Goal: Entertainment & Leisure: Consume media (video, audio)

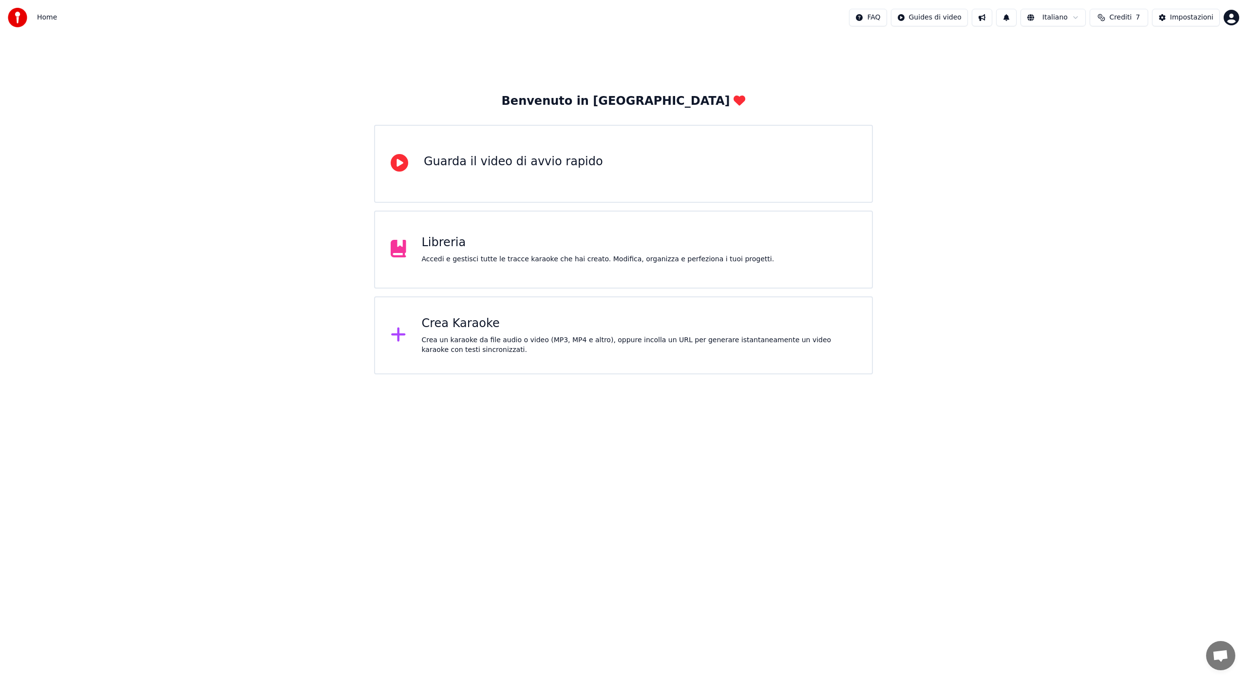
click at [439, 245] on div "Libreria" at bounding box center [598, 243] width 353 height 16
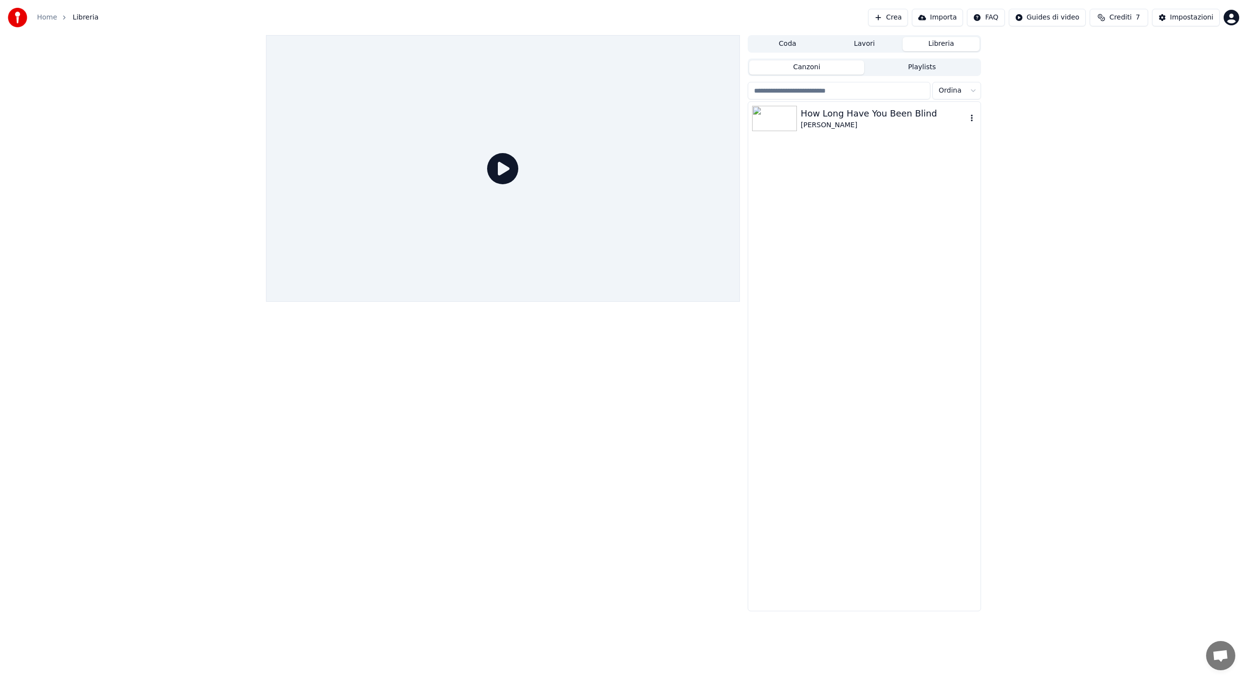
click at [781, 116] on img at bounding box center [774, 118] width 45 height 25
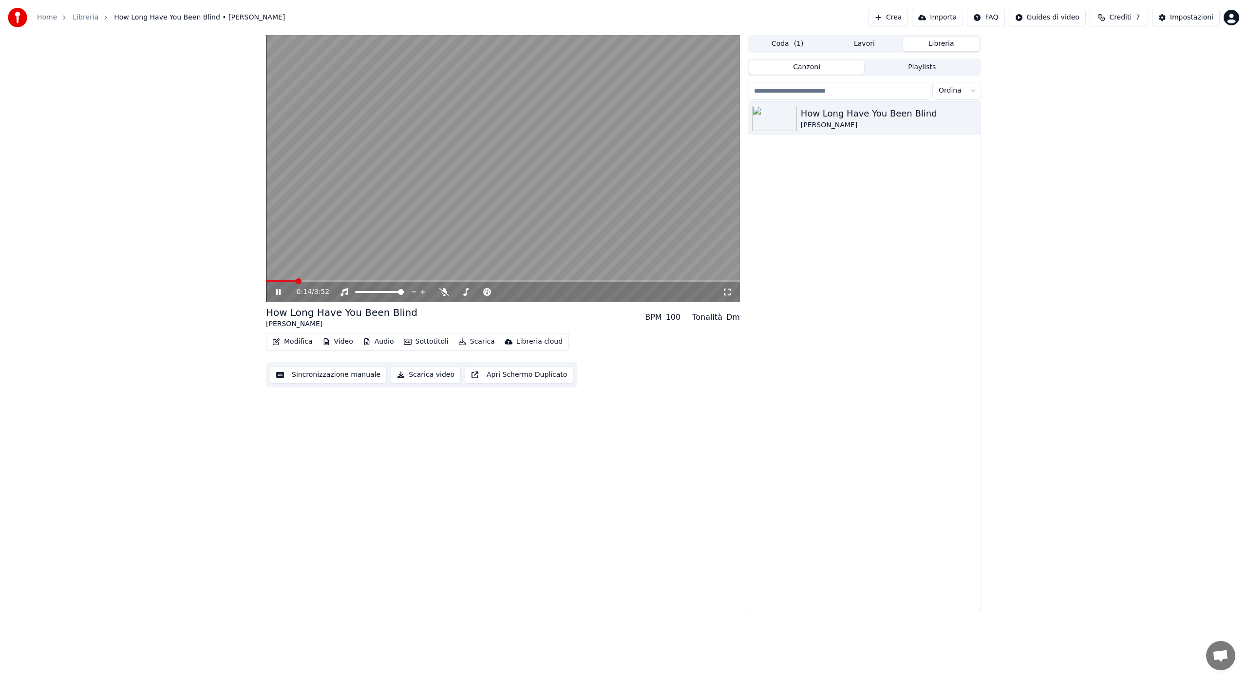
click at [728, 291] on icon at bounding box center [728, 292] width 10 height 8
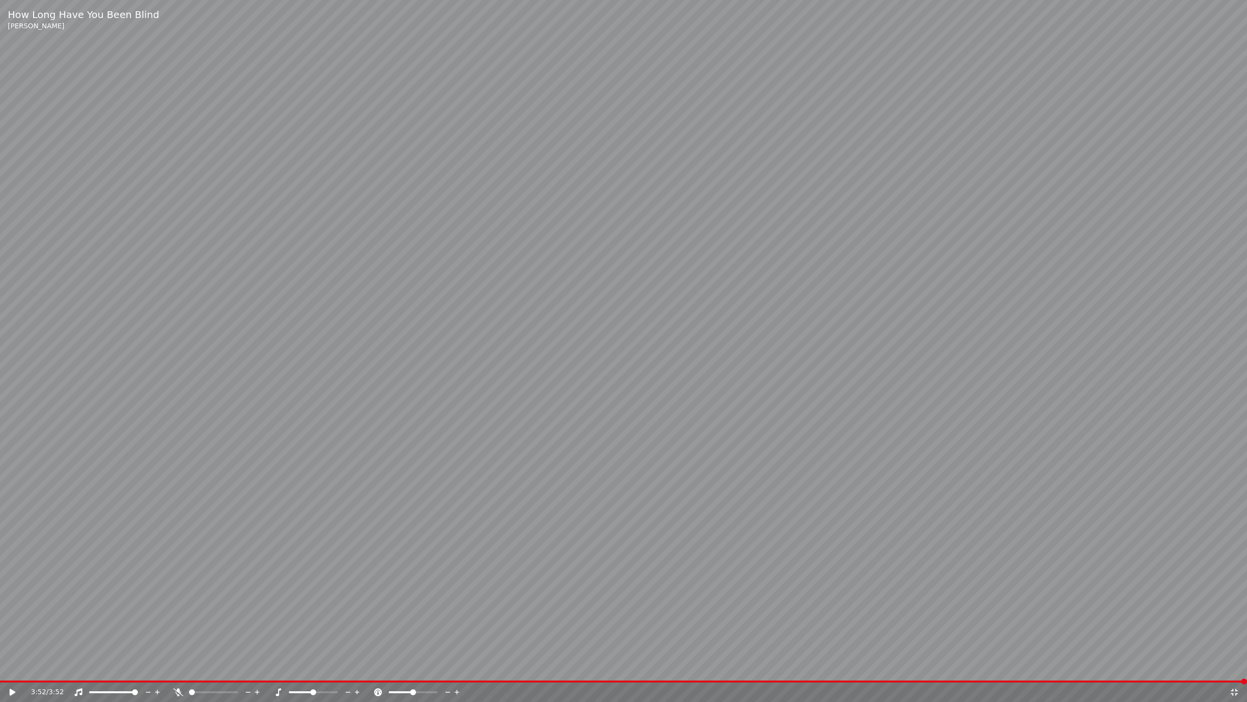
click at [1234, 679] on icon at bounding box center [1235, 692] width 10 height 8
